Goal: Obtain resource: Download file/media

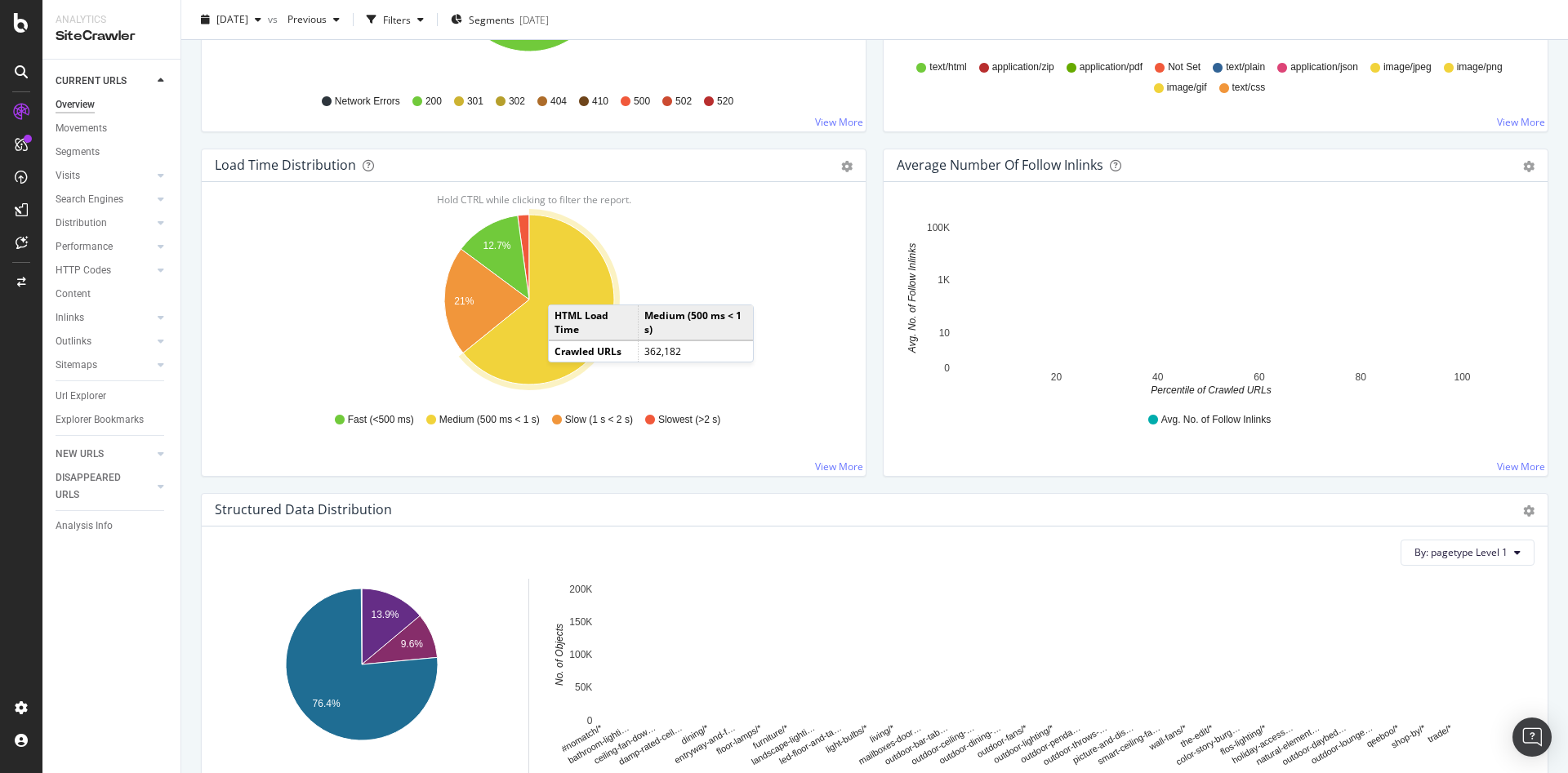
scroll to position [1596, 0]
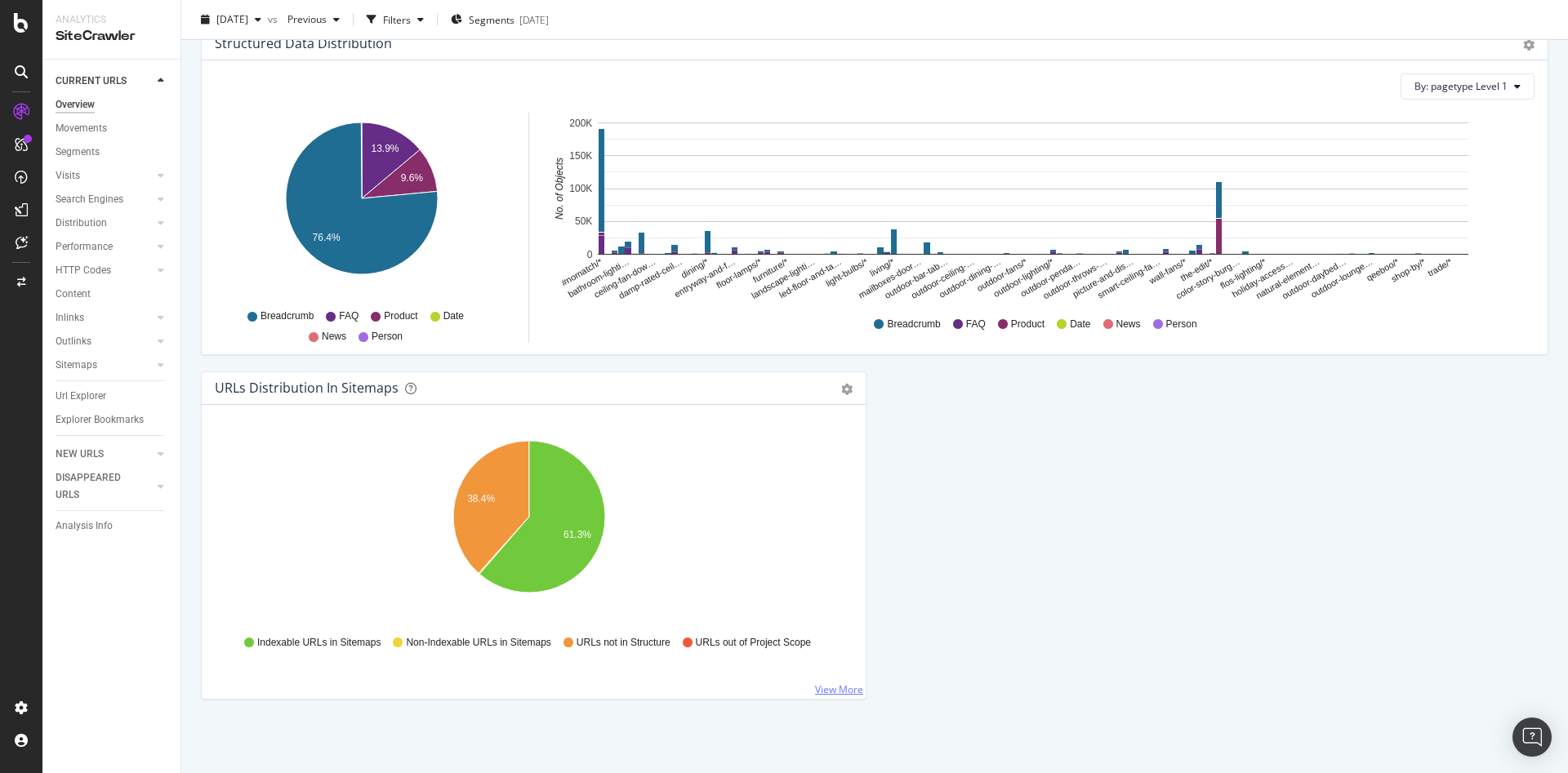
click at [841, 692] on link "View More" at bounding box center [839, 690] width 48 height 14
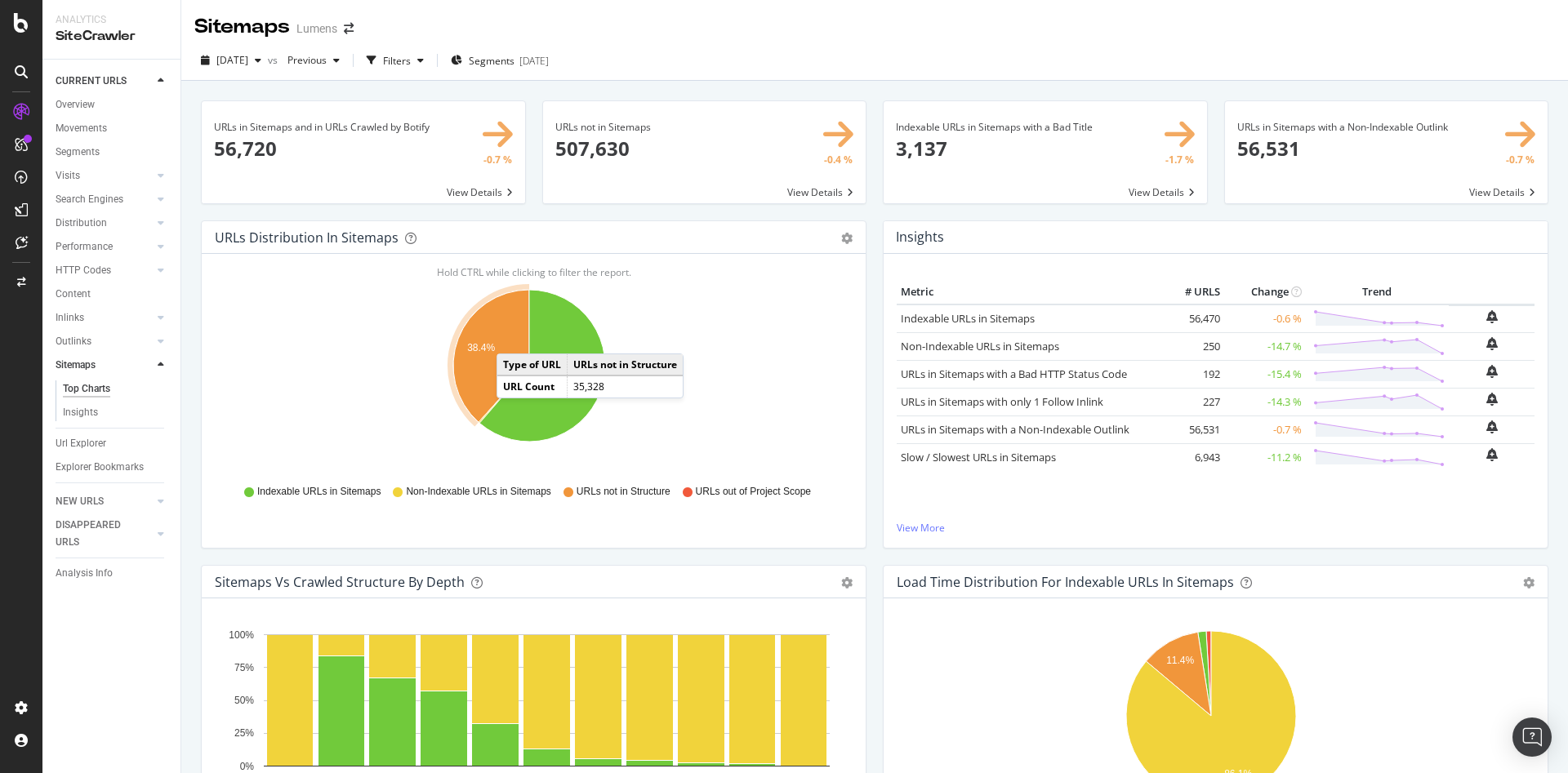
click at [512, 337] on icon "A chart." at bounding box center [491, 356] width 76 height 132
click at [935, 521] on link "View More" at bounding box center [1215, 528] width 638 height 14
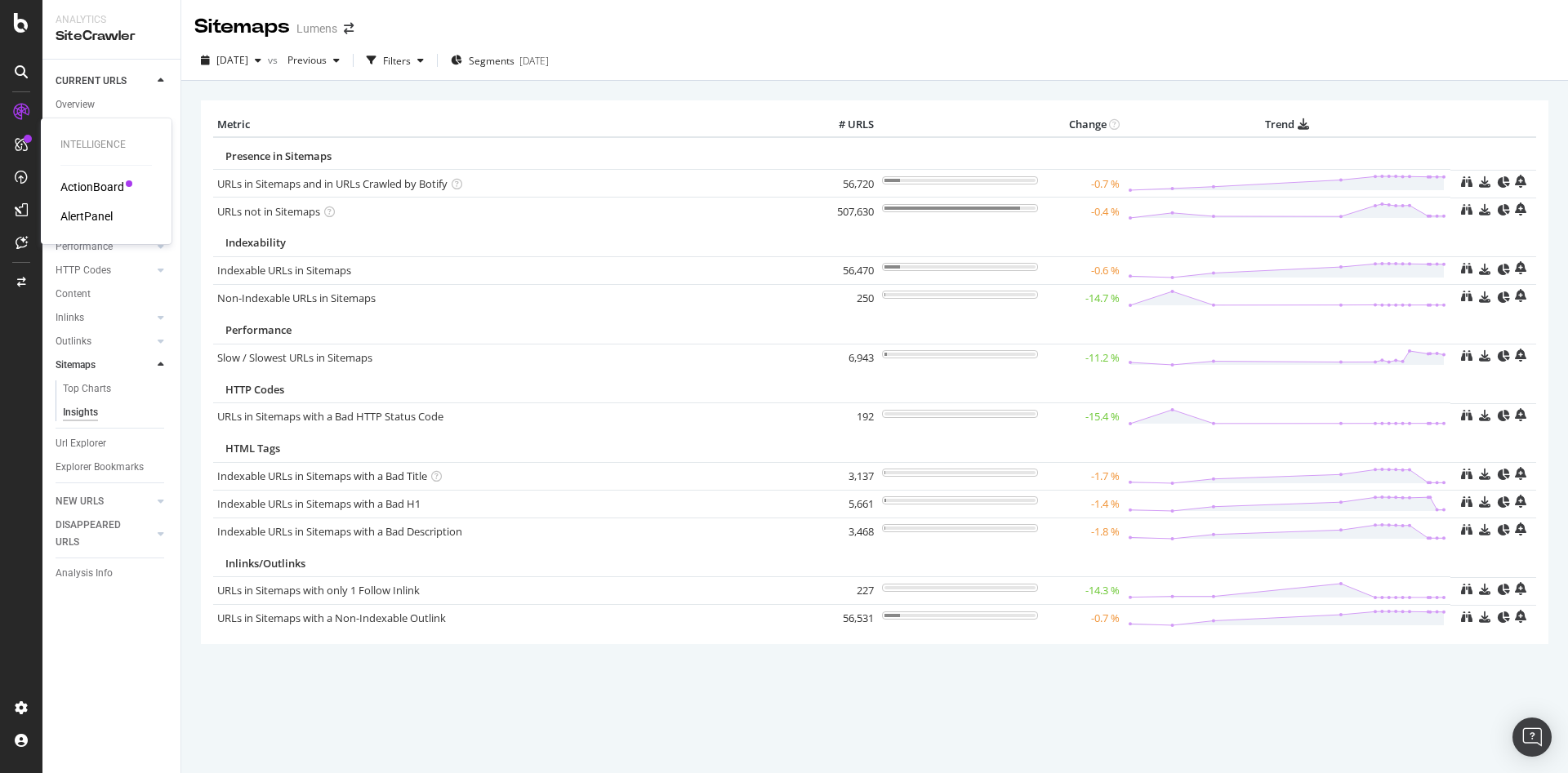
click at [88, 185] on div "ActionBoard" at bounding box center [92, 187] width 64 height 17
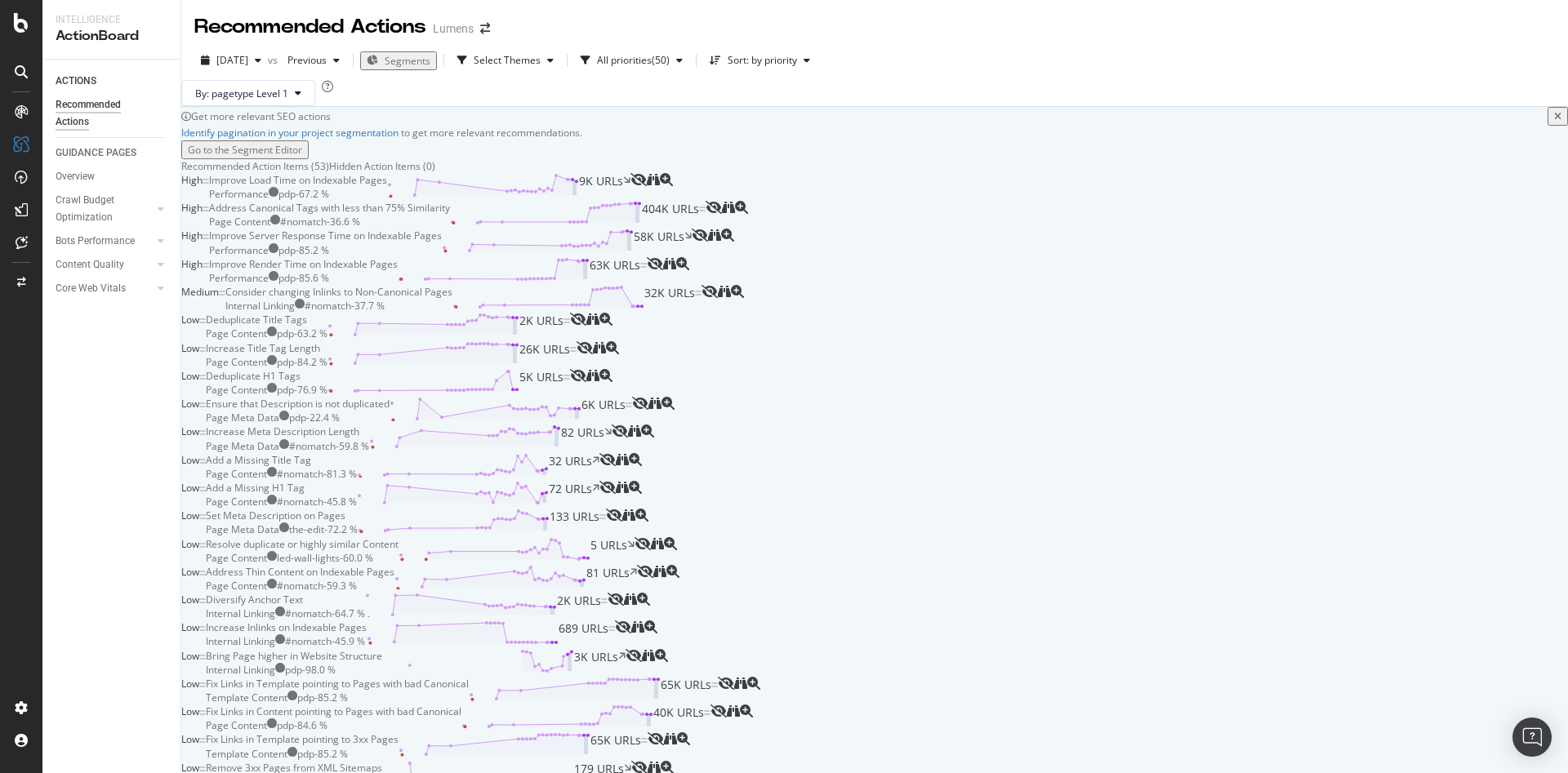
click at [92, 220] on div "Crawl Budget Optimization" at bounding box center [98, 208] width 86 height 35
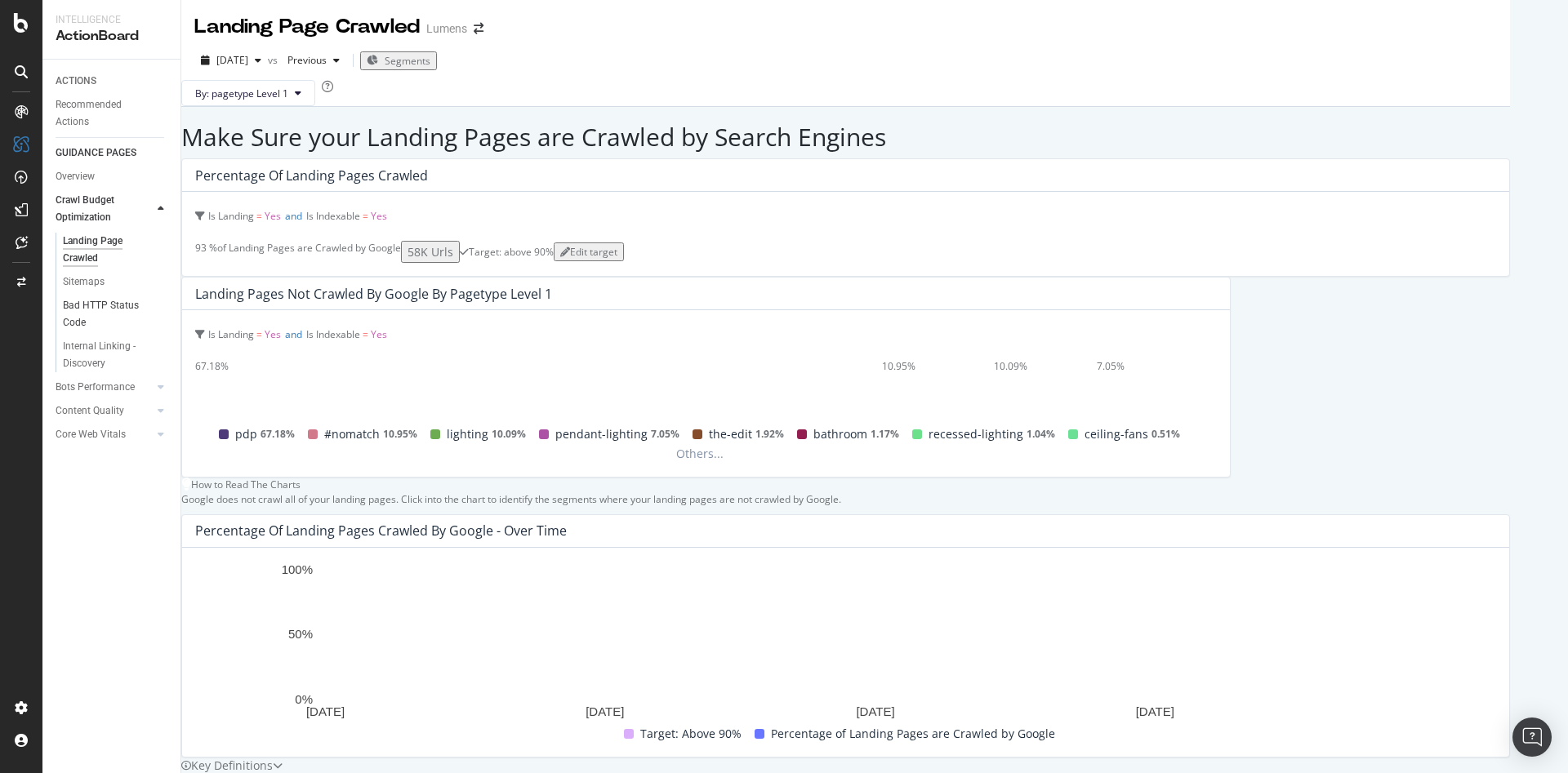
scroll to position [108, 0]
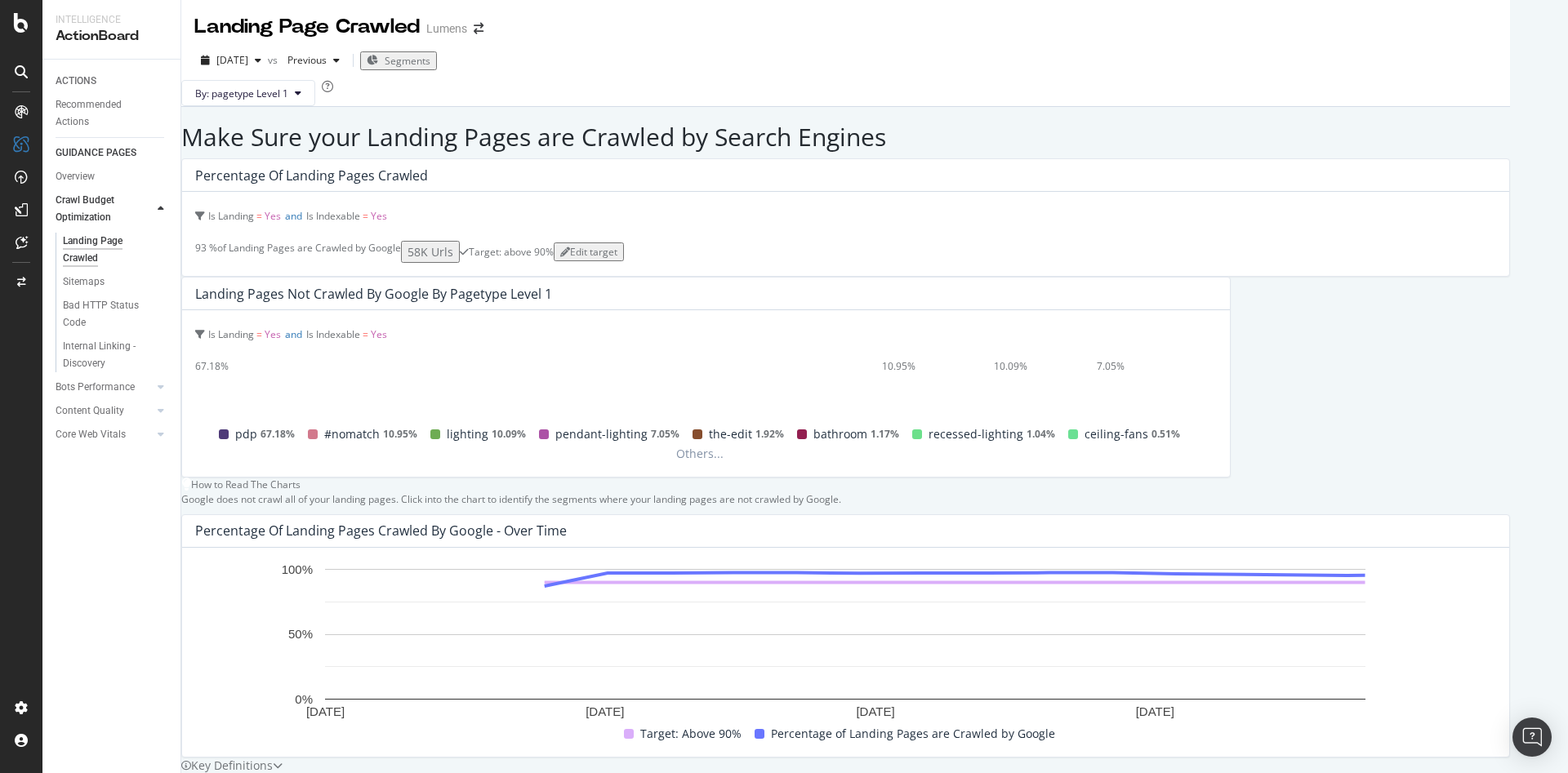
click at [102, 397] on div "Bots Performance" at bounding box center [118, 388] width 125 height 24
click at [93, 413] on div "Content Quality" at bounding box center [89, 411] width 68 height 17
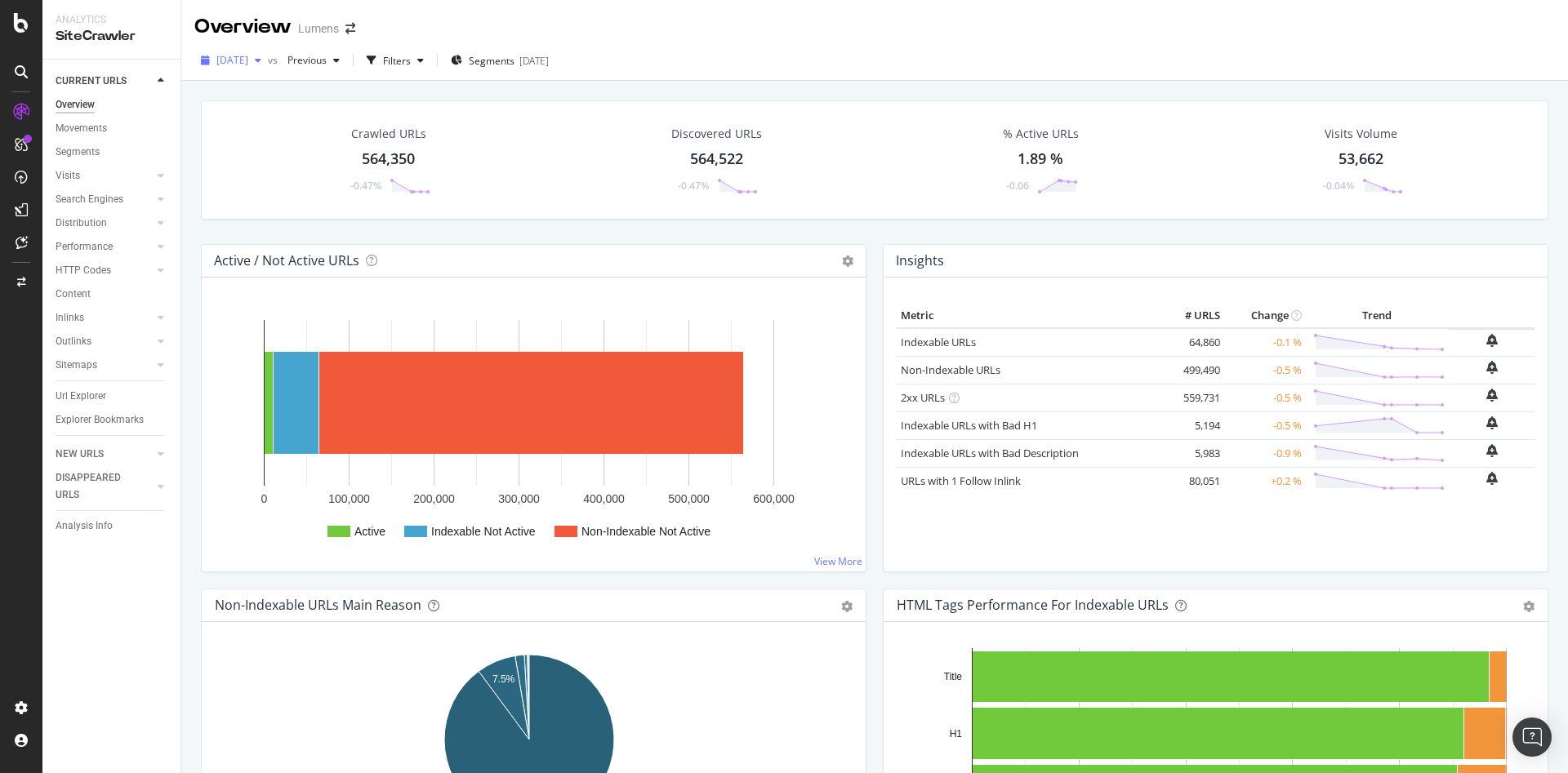
click at [248, 60] on span "[DATE]" at bounding box center [232, 60] width 32 height 14
click at [883, 50] on div "[DATE] vs Previous Filters Segments [DATE]" at bounding box center [875, 63] width 1387 height 33
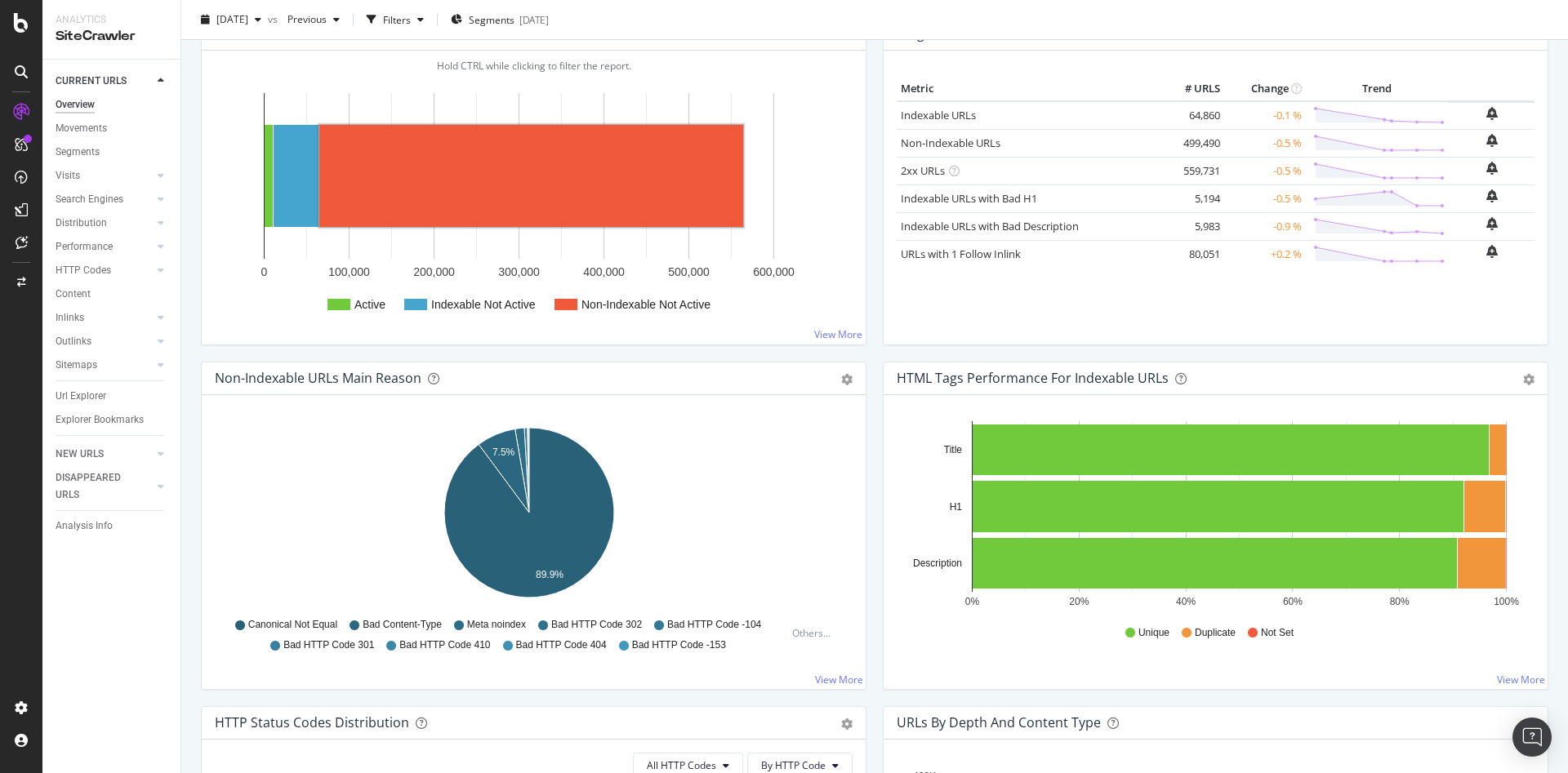
scroll to position [225, 0]
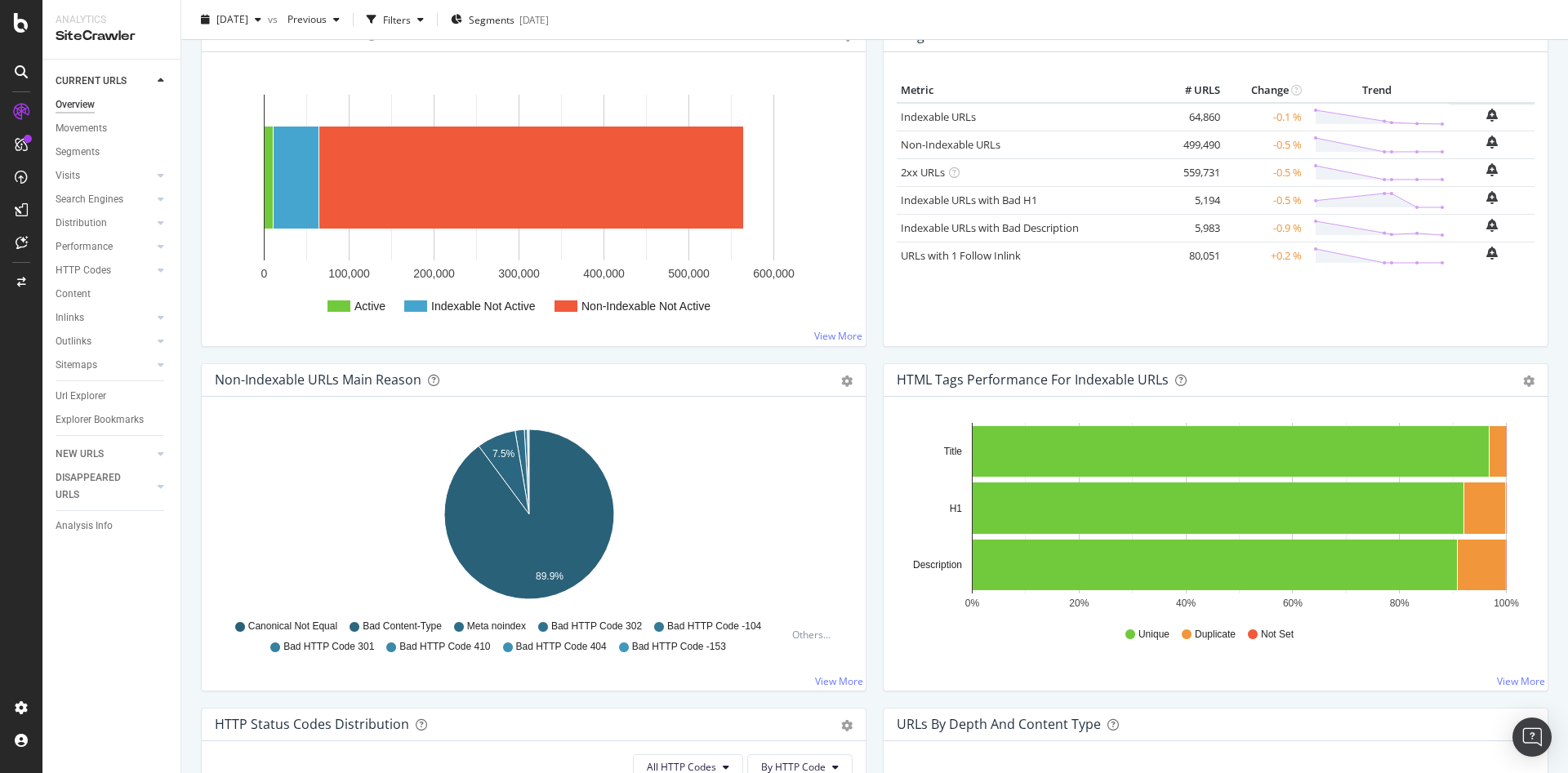
click at [797, 678] on div "Hold CTRL while clicking to filter the report. 7.5% 89.9% Non-Indexable Main Re…" at bounding box center [533, 544] width 665 height 294
click at [816, 679] on link "View More" at bounding box center [839, 681] width 48 height 14
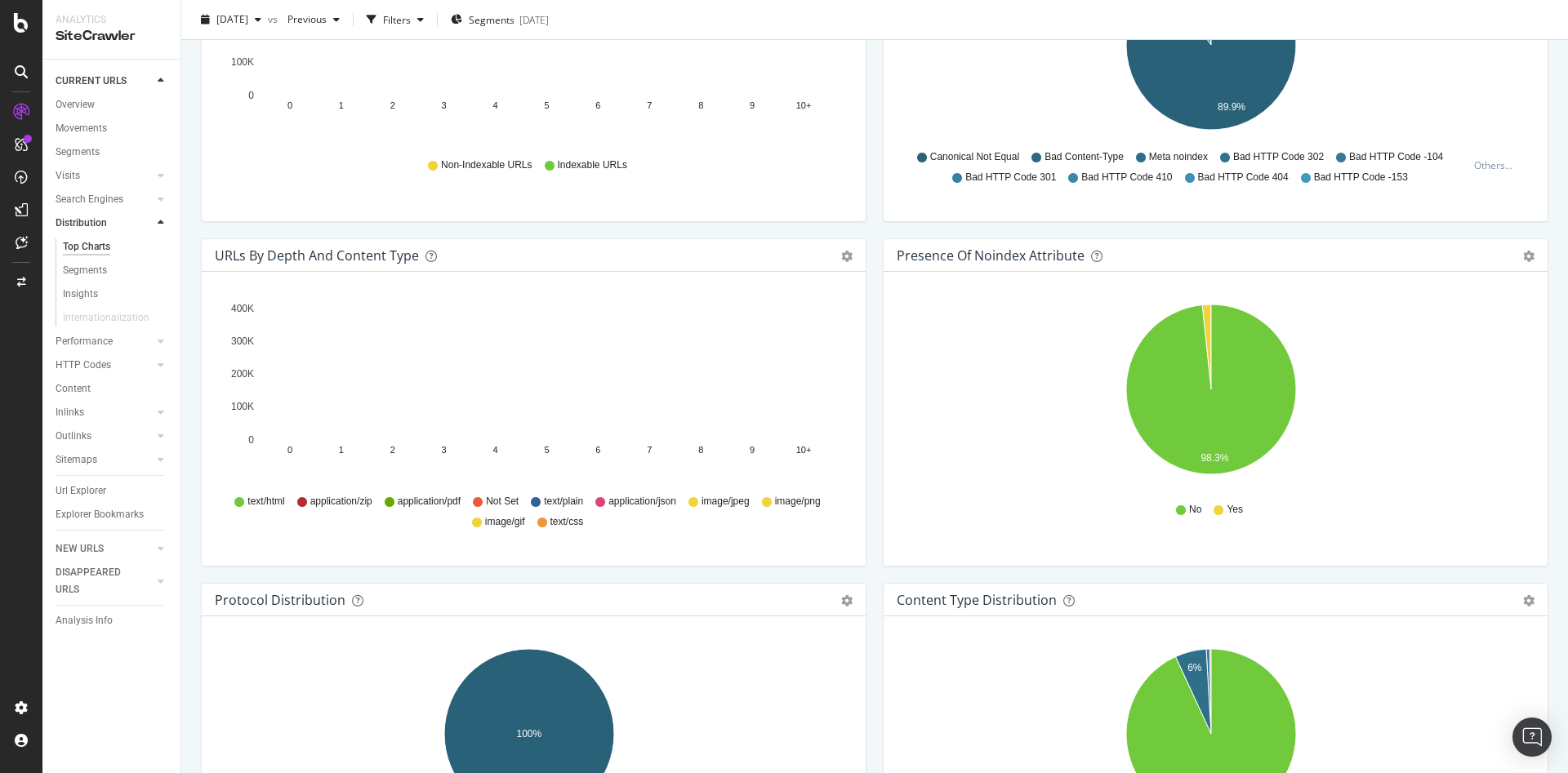
scroll to position [675, 0]
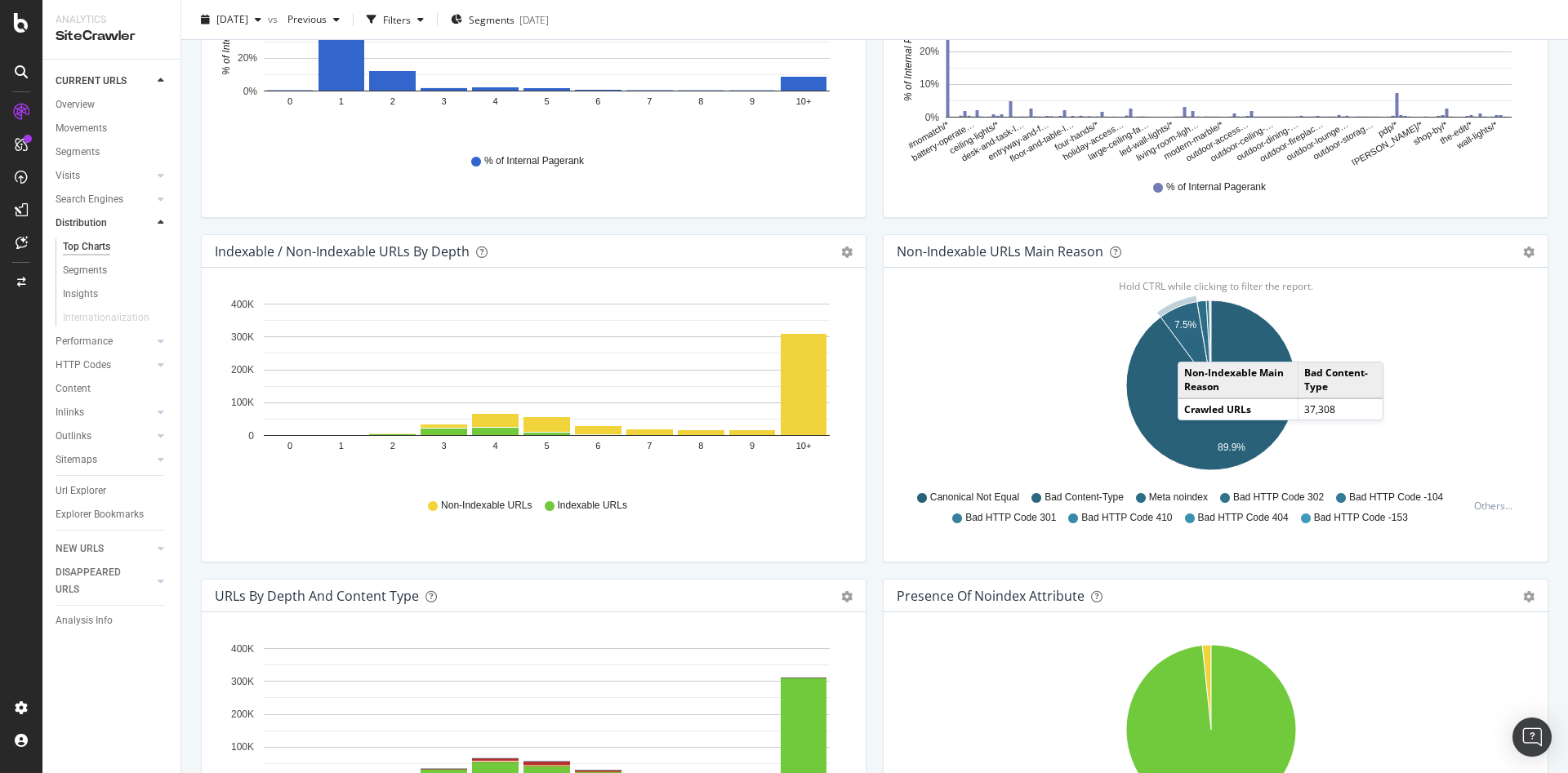
click at [1184, 346] on icon "A chart." at bounding box center [1186, 344] width 50 height 84
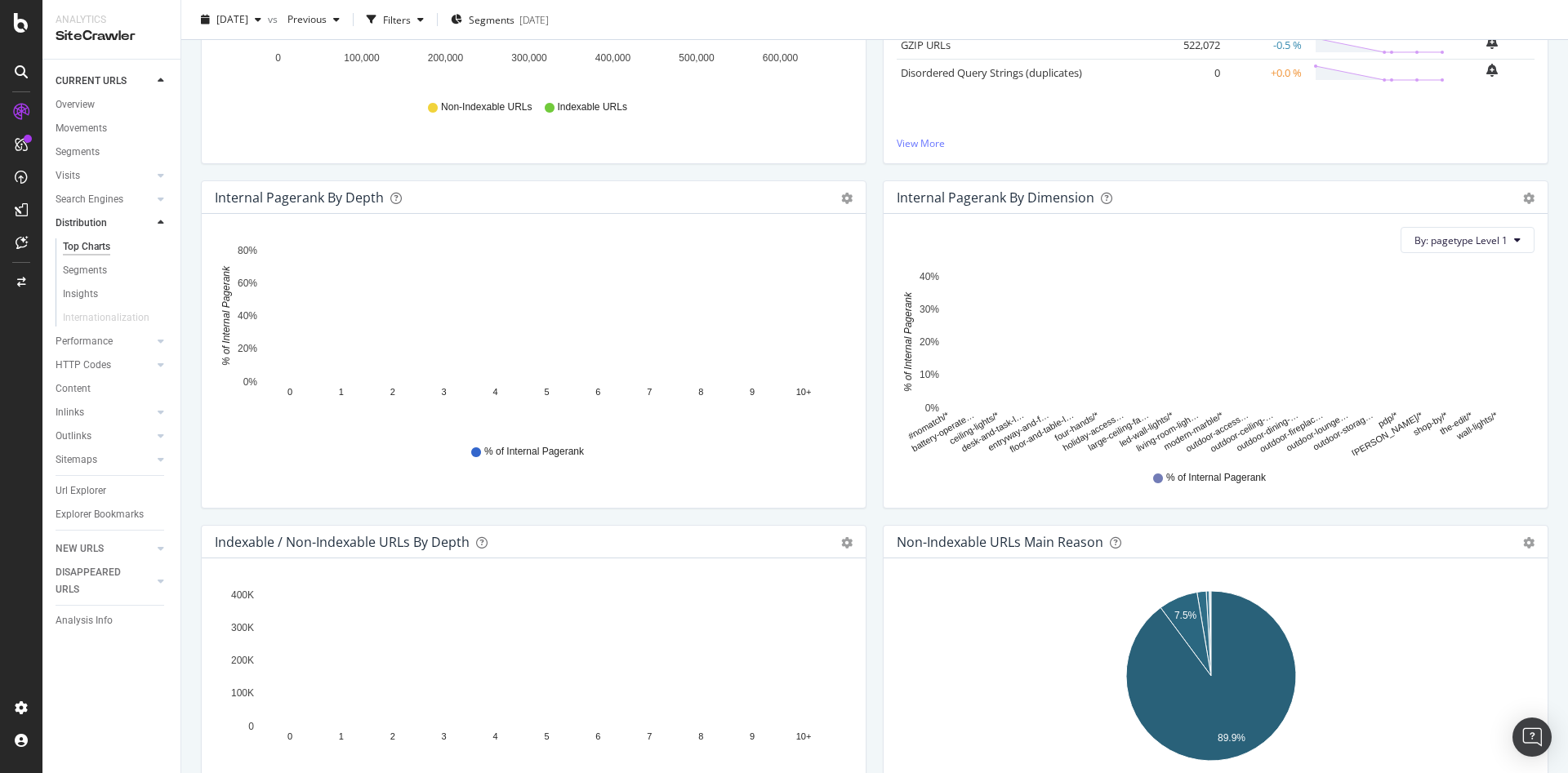
scroll to position [475, 0]
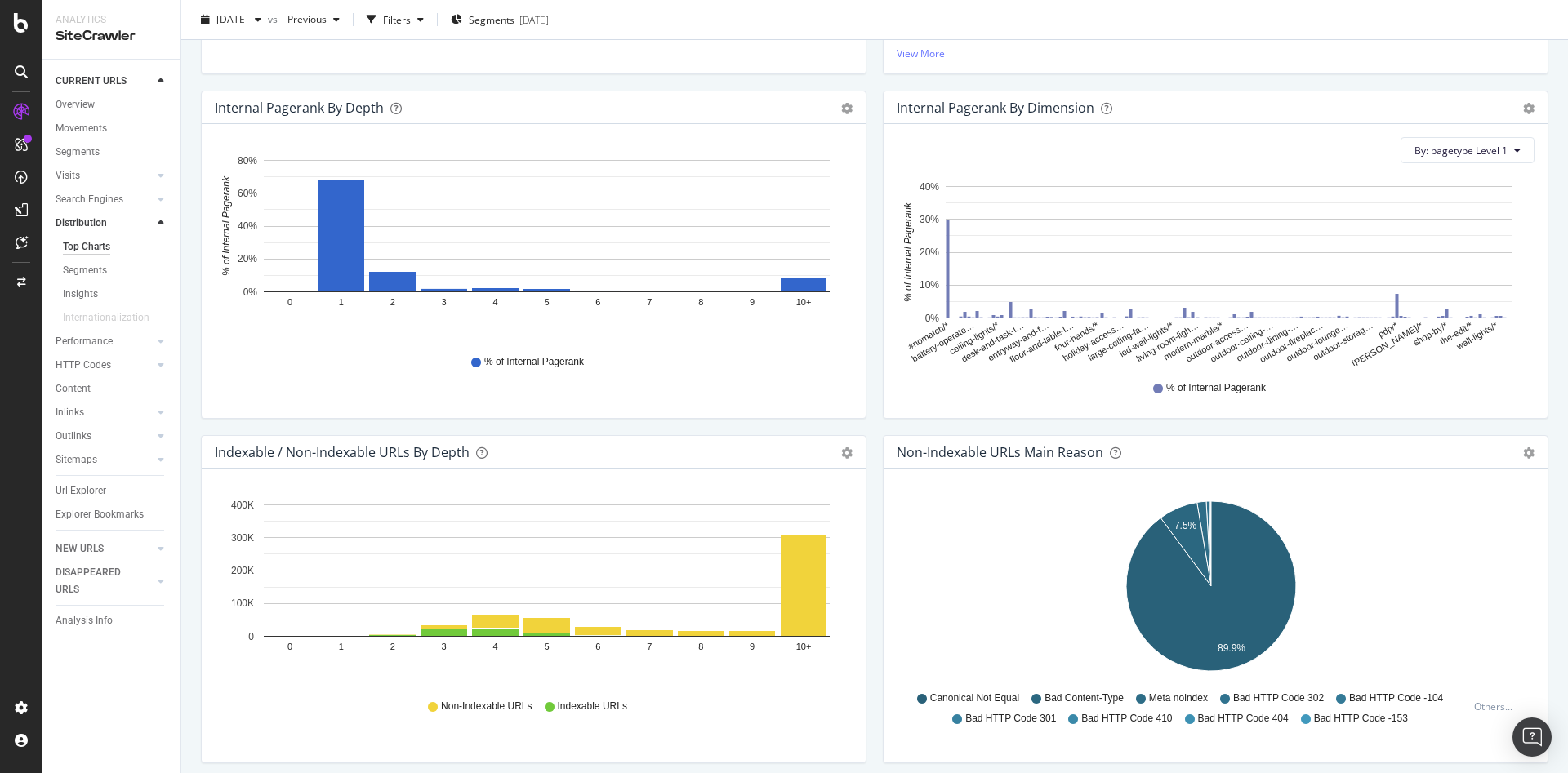
click at [1230, 721] on span "Bad HTTP Code 404" at bounding box center [1244, 719] width 91 height 14
click at [1524, 450] on icon "gear" at bounding box center [1529, 453] width 12 height 12
click at [1446, 550] on span "Export as CSV" at bounding box center [1472, 546] width 149 height 22
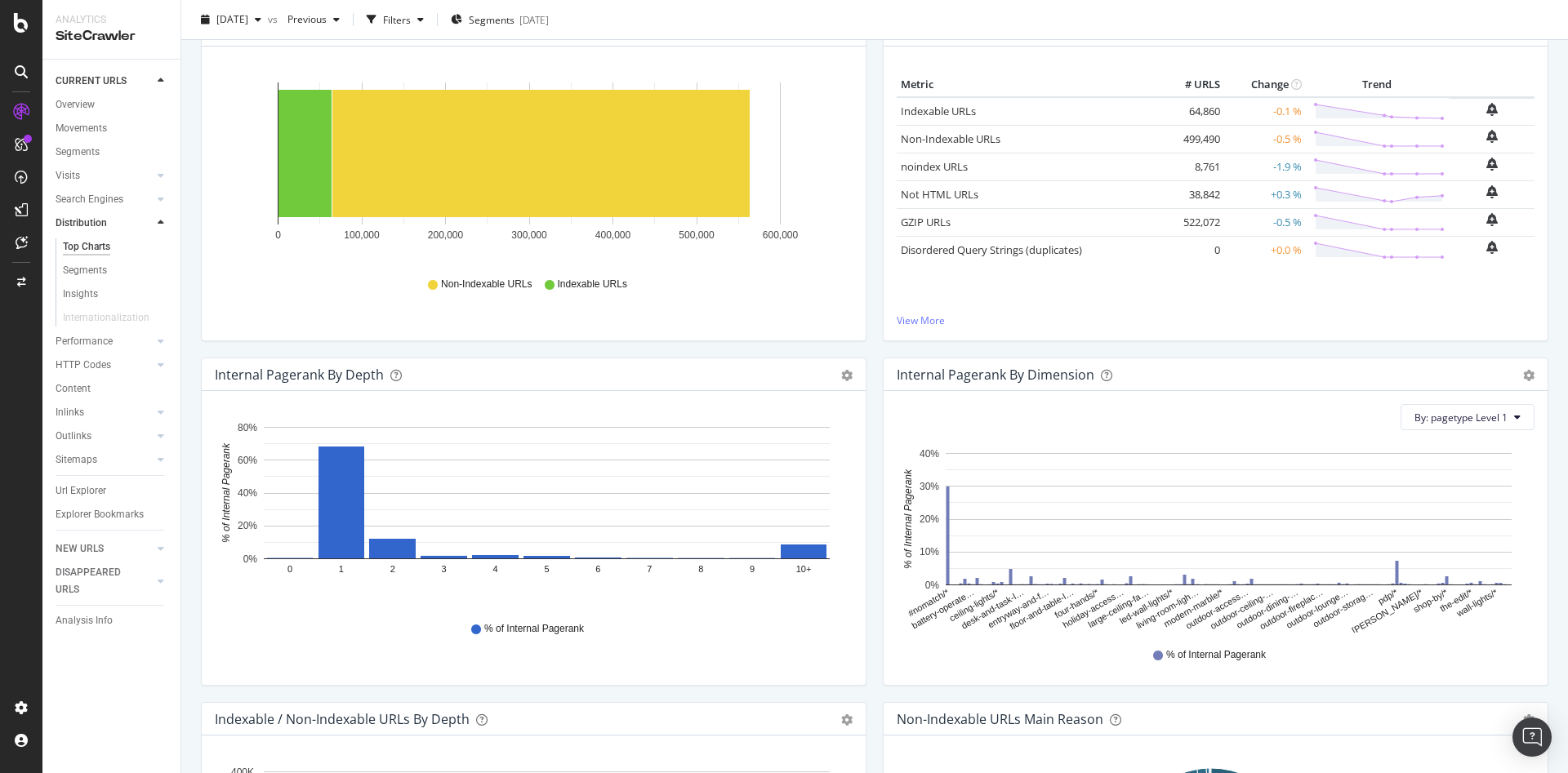
scroll to position [0, 0]
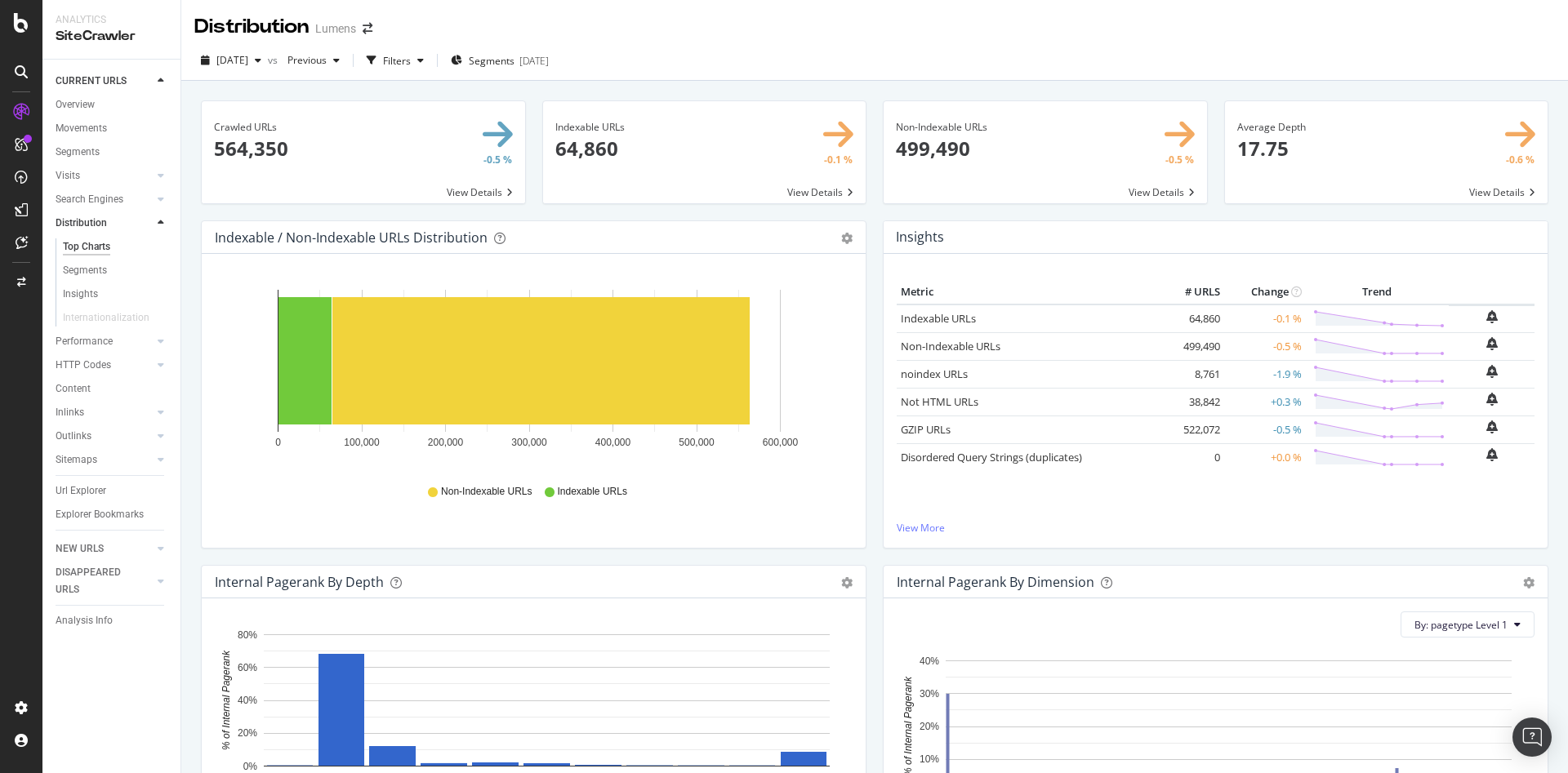
click at [1316, 64] on div "[DATE] vs Previous Filters Segments [DATE]" at bounding box center [875, 63] width 1387 height 33
